Goal: Obtain resource: Obtain resource

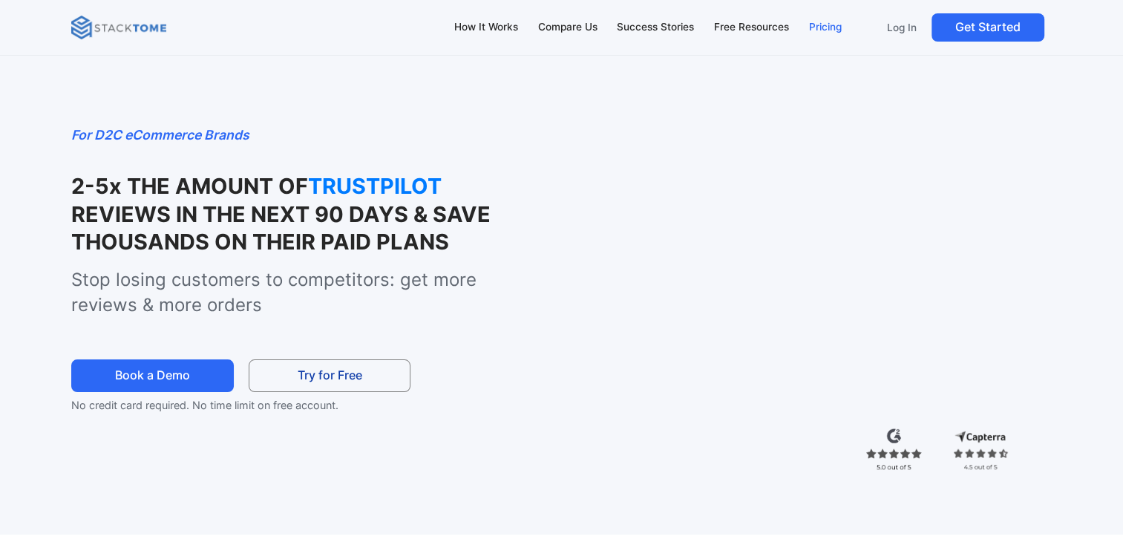
click at [824, 24] on div "Pricing" at bounding box center [825, 27] width 33 height 16
click at [399, 320] on div "For D2C eCommerce Brands 2-5x THE AMOUNT OF REVIEWS IO REVIEWS IN THE NEXT 90 D…" at bounding box center [251, 269] width 361 height 289
click at [768, 29] on div "Free Resources" at bounding box center [751, 27] width 75 height 16
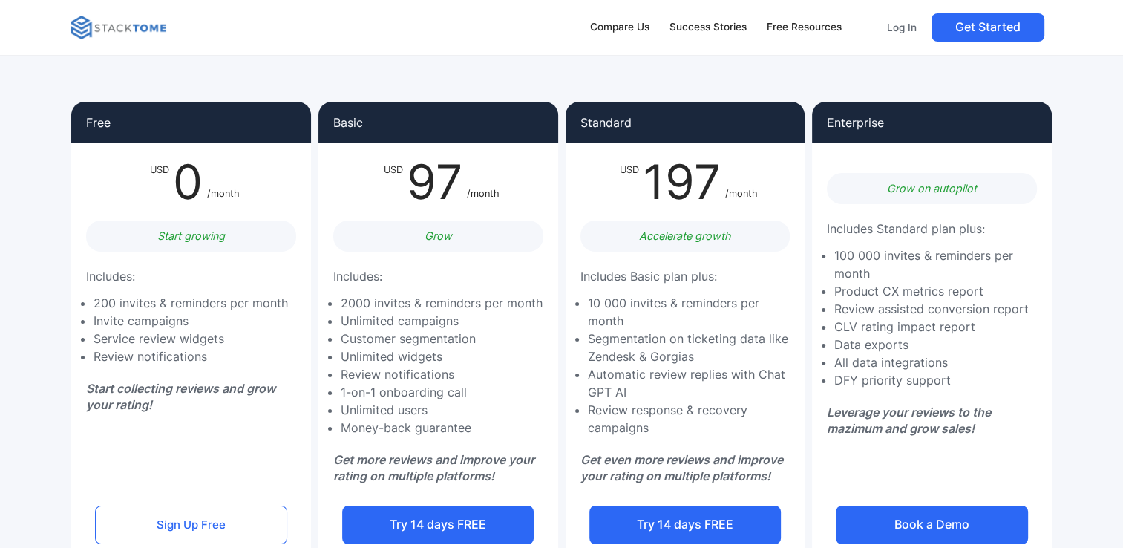
scroll to position [107, 0]
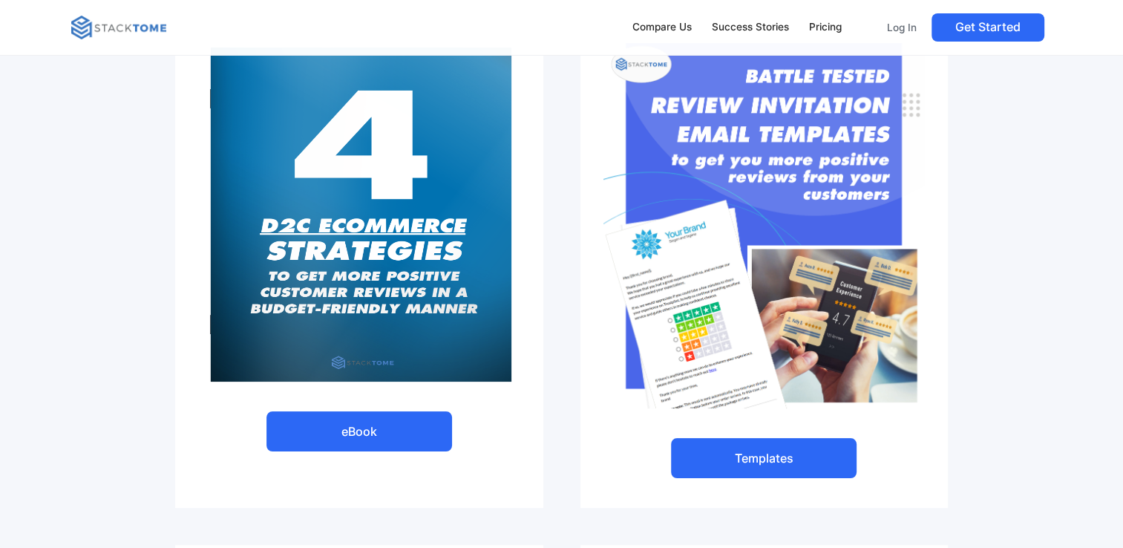
scroll to position [116, 0]
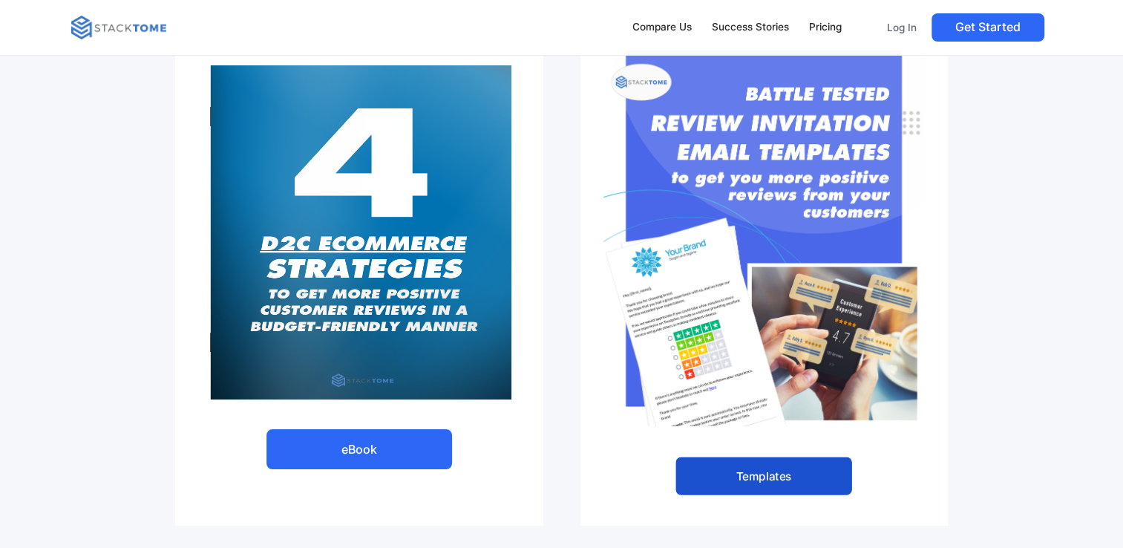
click at [764, 462] on link "Templates" at bounding box center [763, 475] width 177 height 39
